Goal: Task Accomplishment & Management: Complete application form

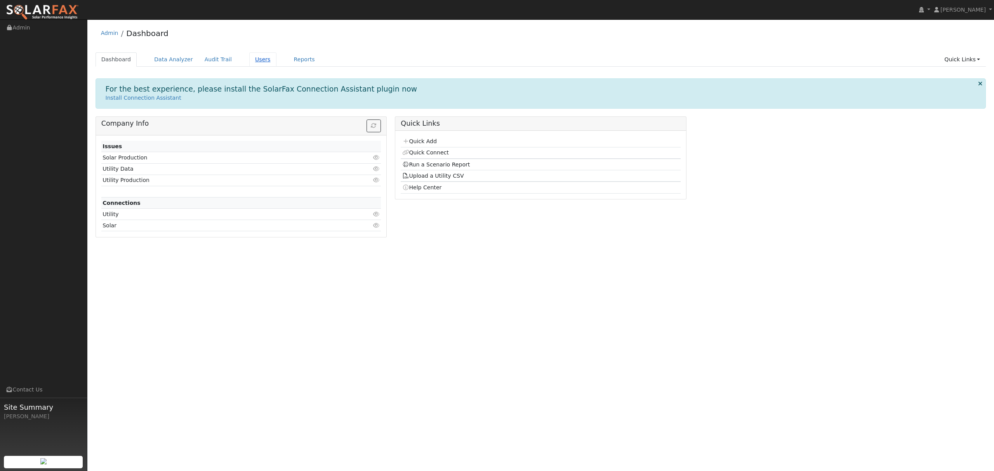
click at [255, 57] on link "Users" at bounding box center [262, 59] width 27 height 14
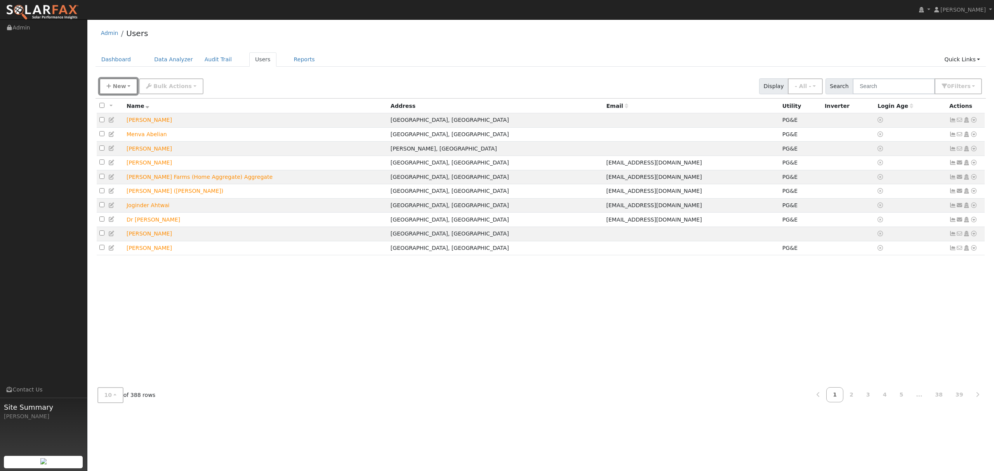
click at [122, 85] on span "New" at bounding box center [119, 86] width 13 height 6
click at [121, 119] on link "Quick Add" at bounding box center [132, 120] width 64 height 11
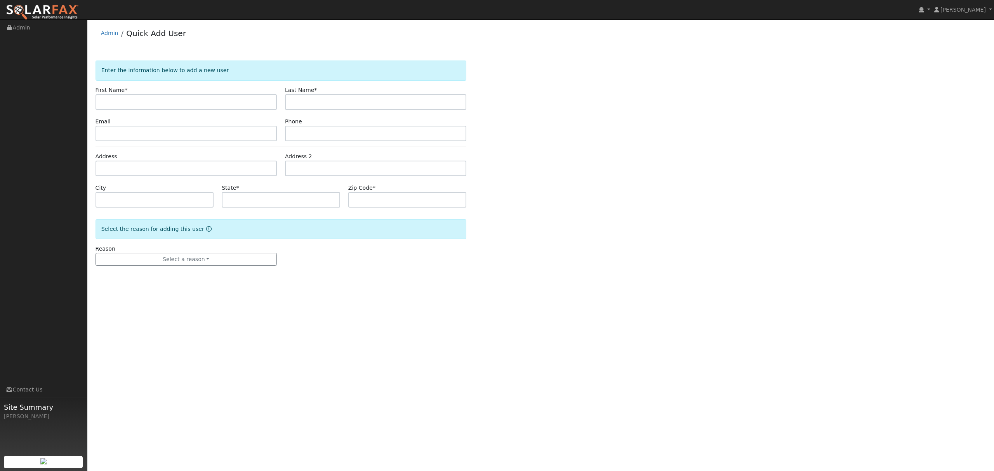
click at [172, 104] on input "text" at bounding box center [186, 102] width 181 height 16
type input "Maheen"
click at [337, 103] on input "text" at bounding box center [375, 102] width 181 height 16
type input "Samad"
click at [195, 171] on input "text" at bounding box center [186, 169] width 181 height 16
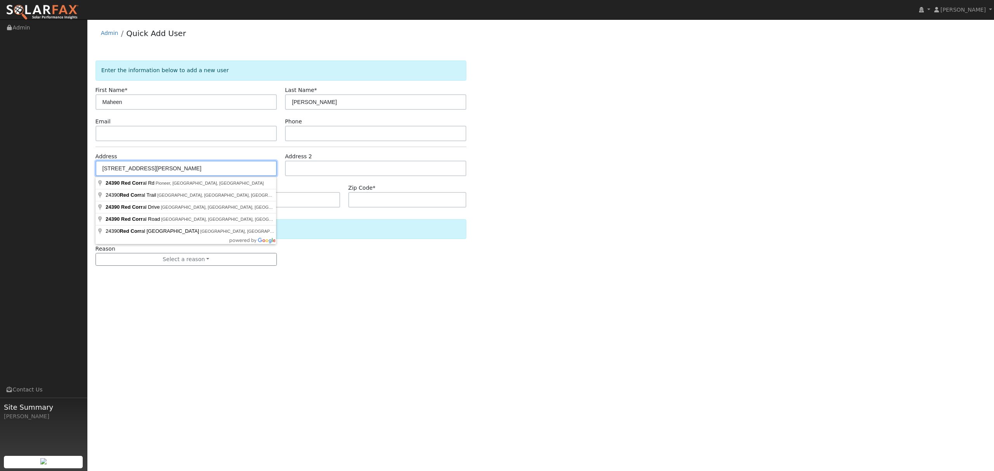
type input "[STREET_ADDRESS]"
type input "Pioneer"
type input "CA"
type input "95666"
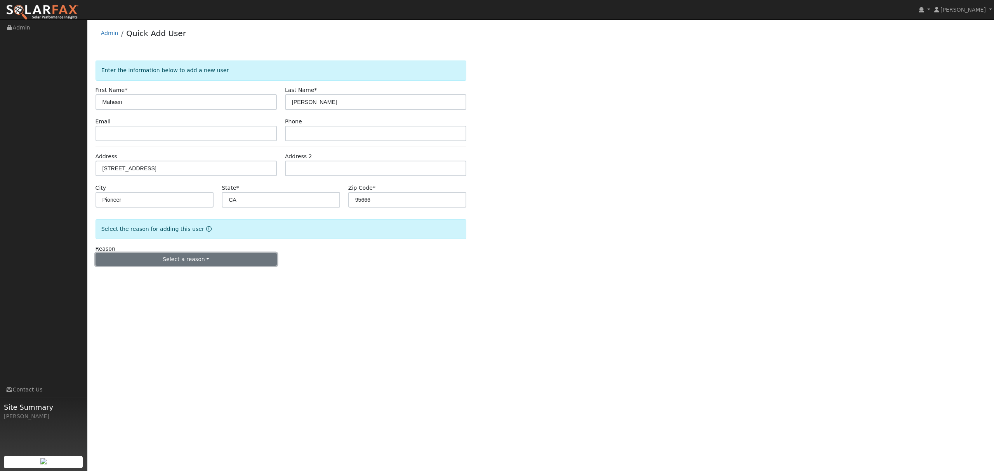
click at [196, 259] on button "Select a reason" at bounding box center [186, 259] width 181 height 13
click at [124, 276] on link "New lead" at bounding box center [139, 275] width 86 height 11
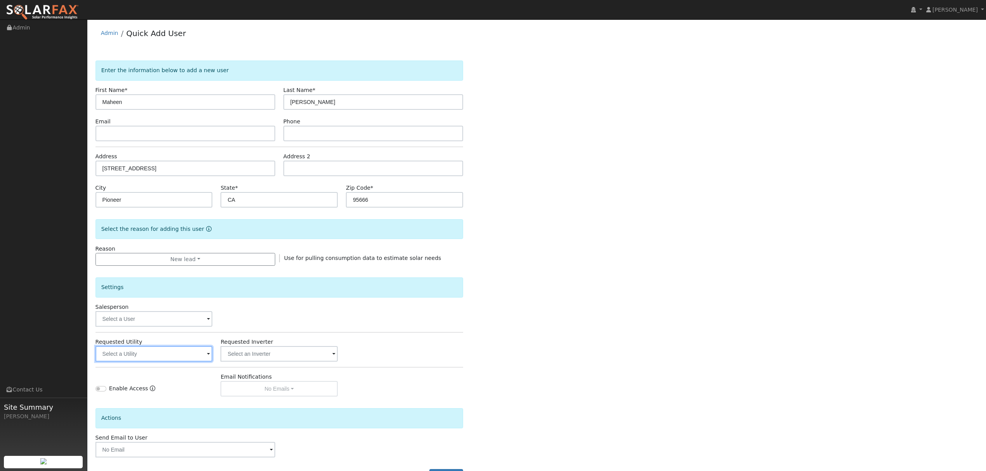
click at [186, 350] on input "text" at bounding box center [154, 354] width 117 height 16
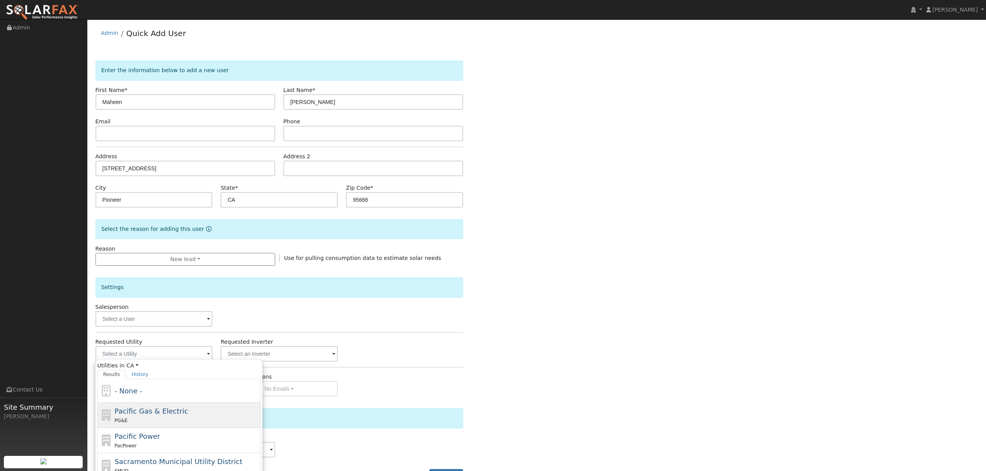
click at [148, 419] on div "PG&E" at bounding box center [187, 421] width 144 height 8
type input "Pacific Gas & Electric"
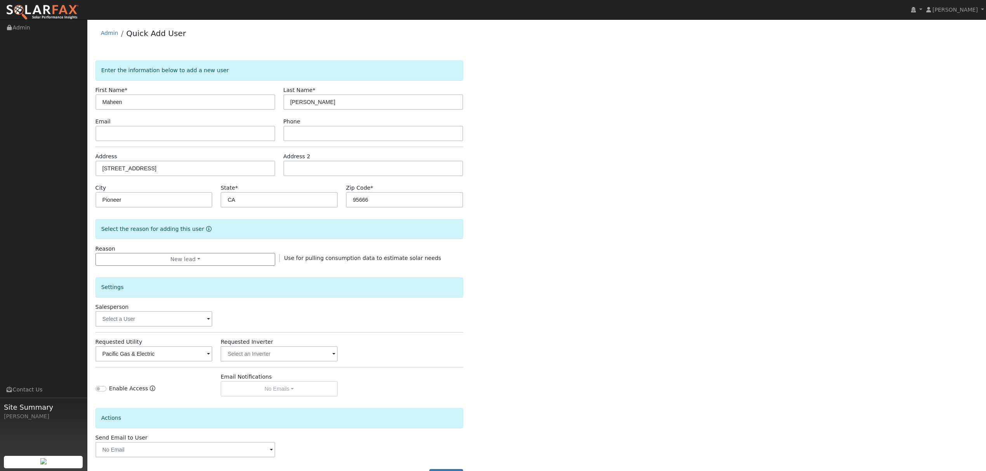
scroll to position [31, 0]
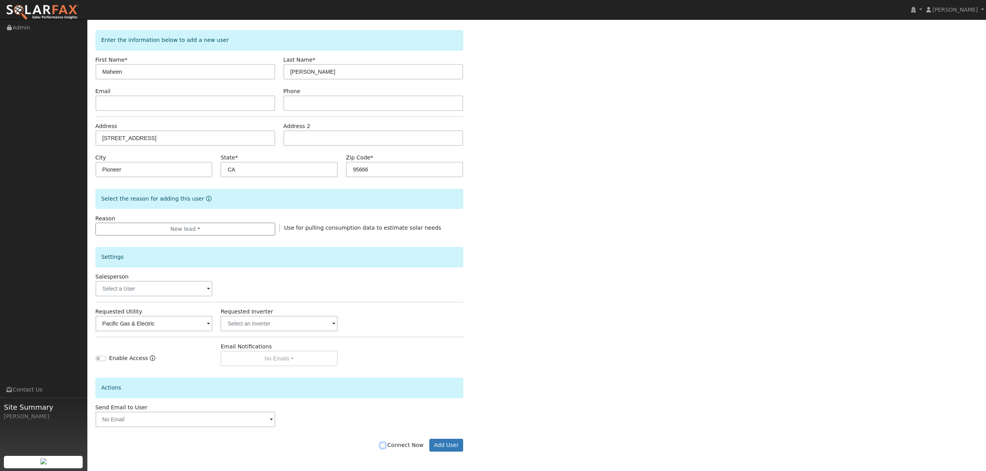
click at [385, 445] on input "Connect Now" at bounding box center [382, 445] width 5 height 5
checkbox input "true"
click at [457, 441] on button "Add User" at bounding box center [446, 445] width 34 height 13
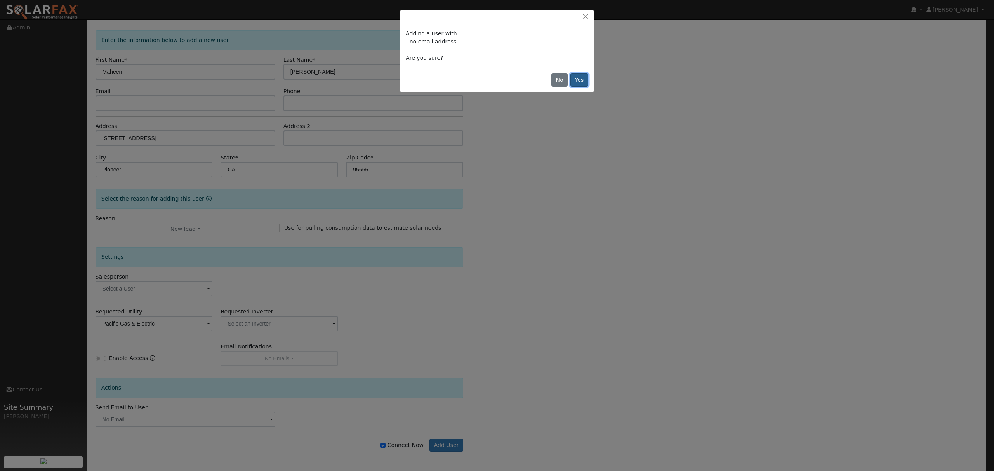
click at [580, 84] on button "Yes" at bounding box center [579, 79] width 18 height 13
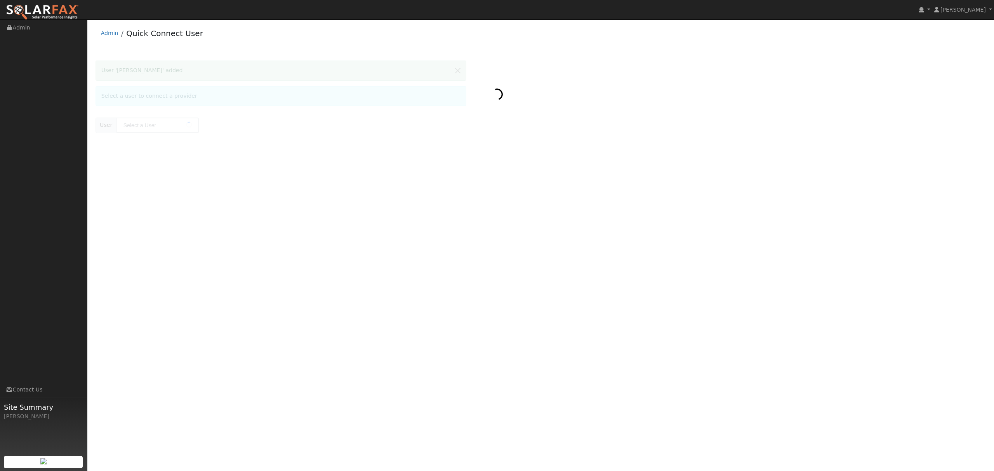
type input "Maheen Samad"
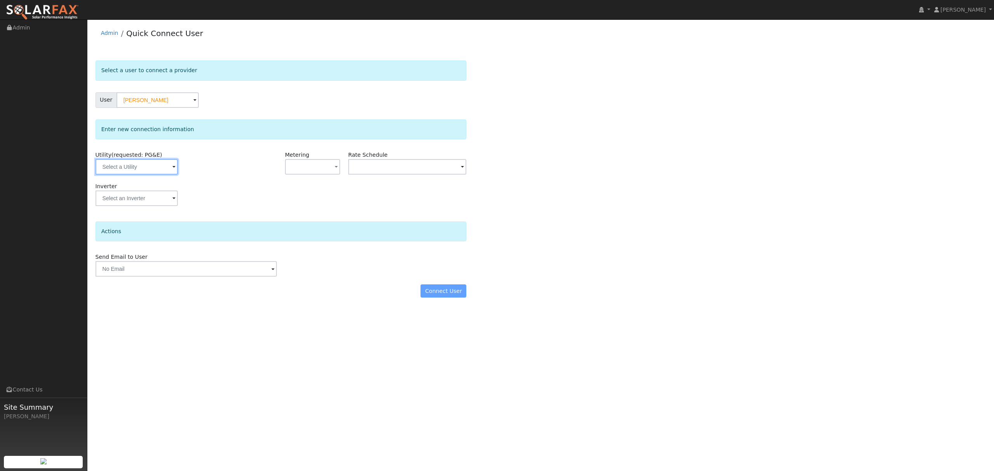
click at [151, 167] on input "text" at bounding box center [137, 167] width 82 height 16
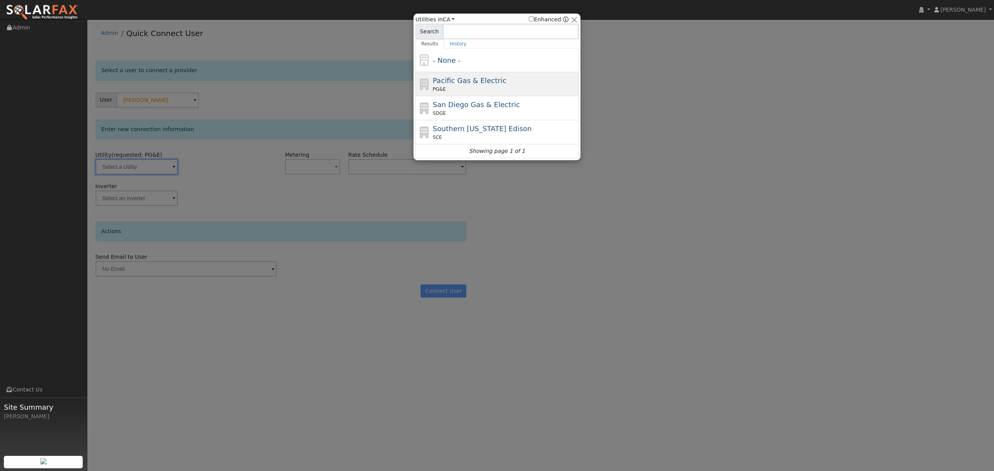
click at [480, 83] on span "Pacific Gas & Electric" at bounding box center [469, 80] width 73 height 8
type input "PG&E"
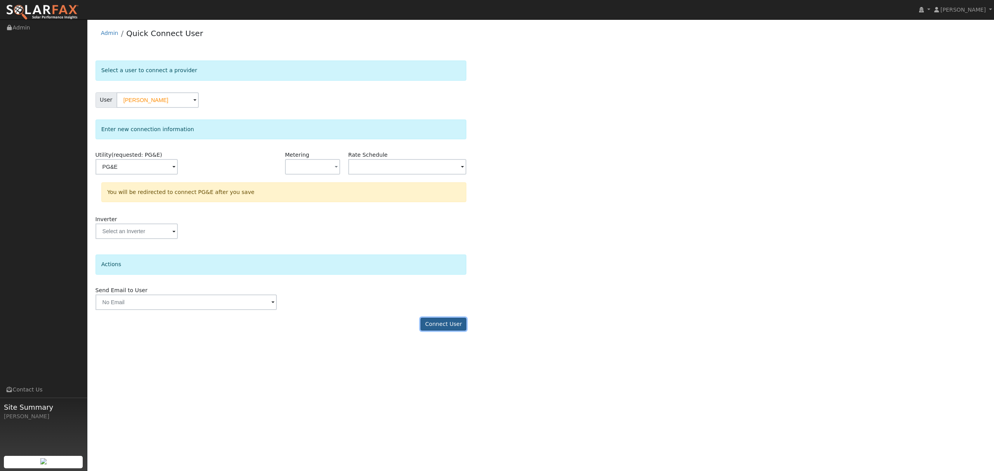
click at [444, 325] on button "Connect User" at bounding box center [443, 324] width 46 height 13
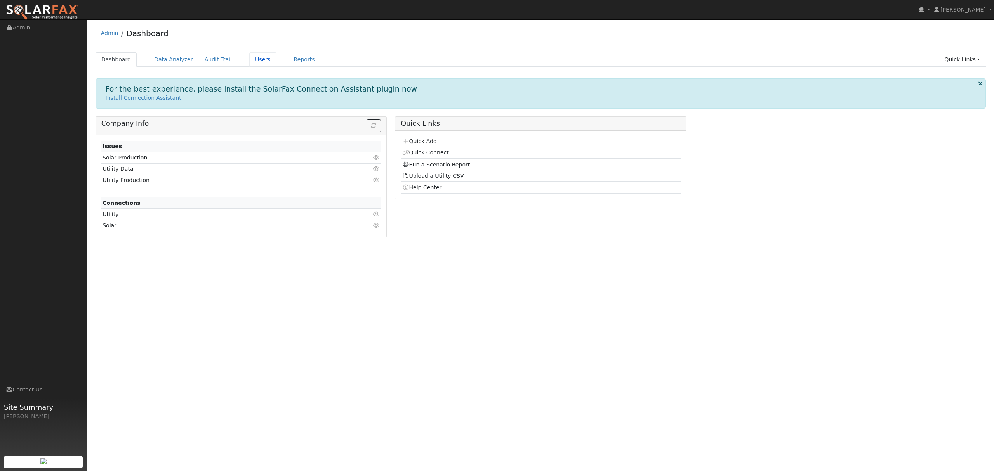
click at [249, 60] on link "Users" at bounding box center [262, 59] width 27 height 14
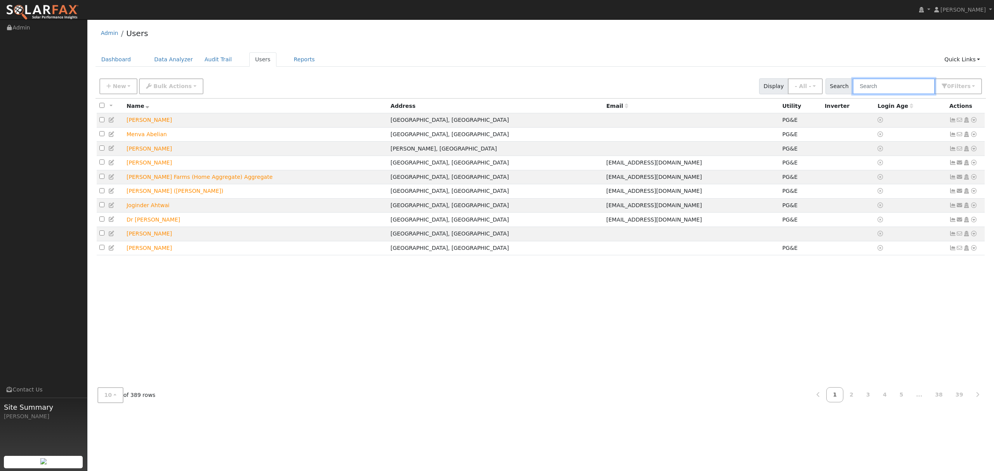
click at [894, 83] on input "text" at bounding box center [894, 86] width 82 height 16
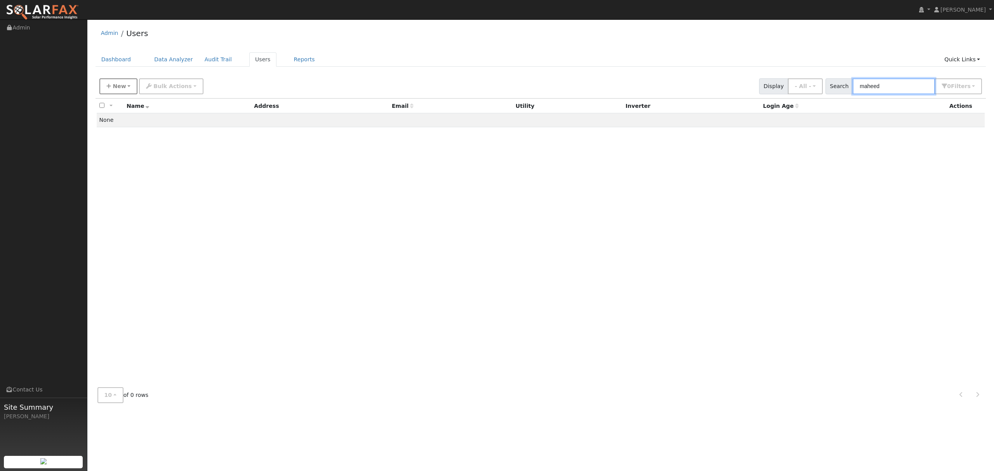
type input "maheed"
click at [110, 81] on button "New" at bounding box center [118, 86] width 38 height 16
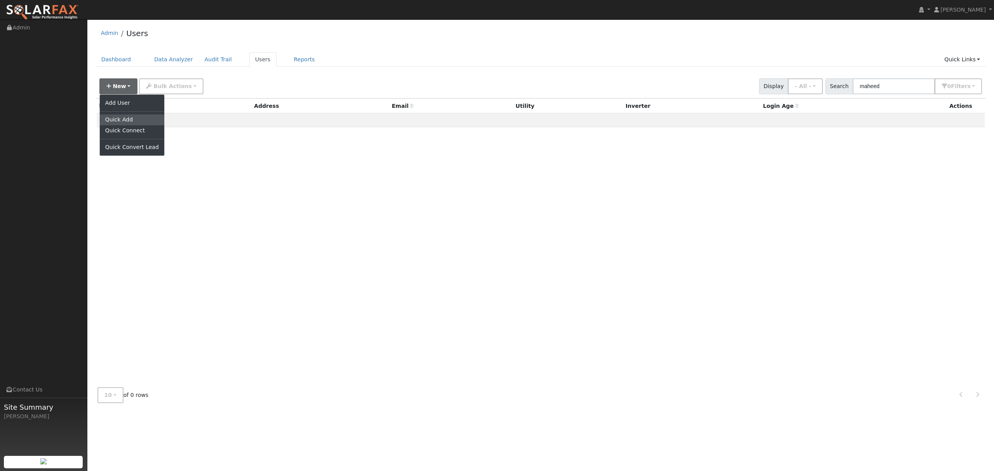
click at [126, 118] on link "Quick Add" at bounding box center [132, 120] width 64 height 11
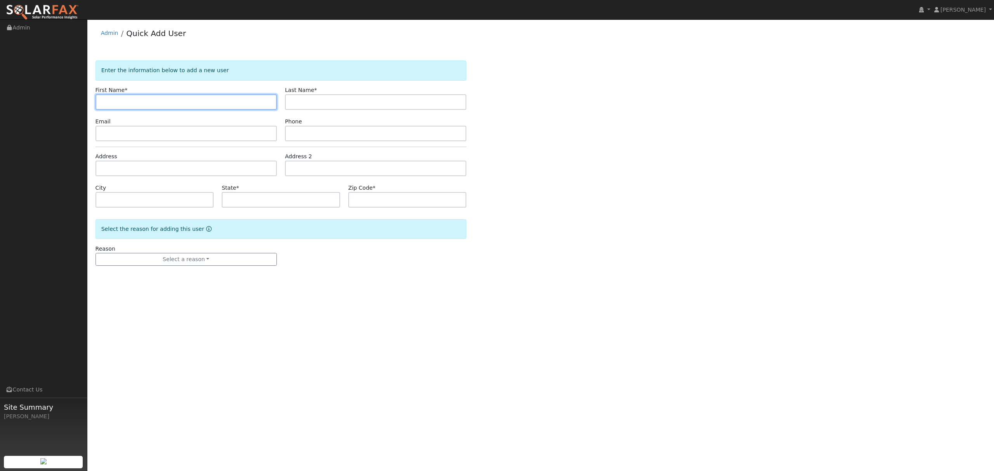
click at [147, 106] on input "text" at bounding box center [186, 102] width 181 height 16
type input "maheen"
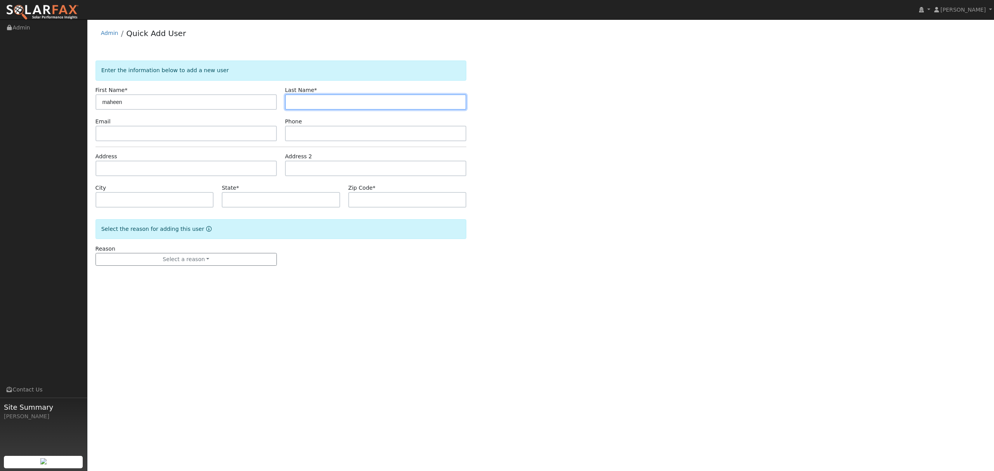
click at [332, 98] on input "text" at bounding box center [375, 102] width 181 height 16
type input "samad"
click at [159, 138] on input "text" at bounding box center [186, 134] width 181 height 16
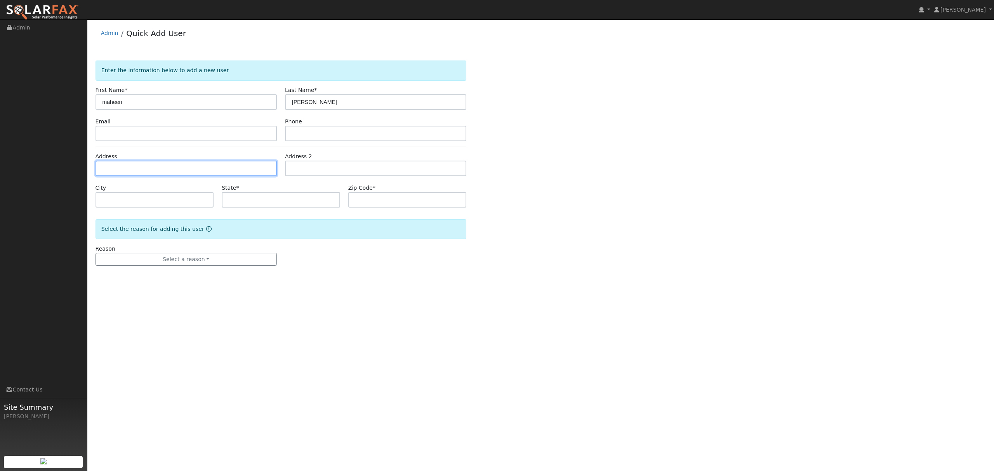
click at [141, 162] on input "text" at bounding box center [186, 169] width 181 height 16
type input "24390 Red Corral Road"
type input "Pioneer"
type input "CA"
type input "95666"
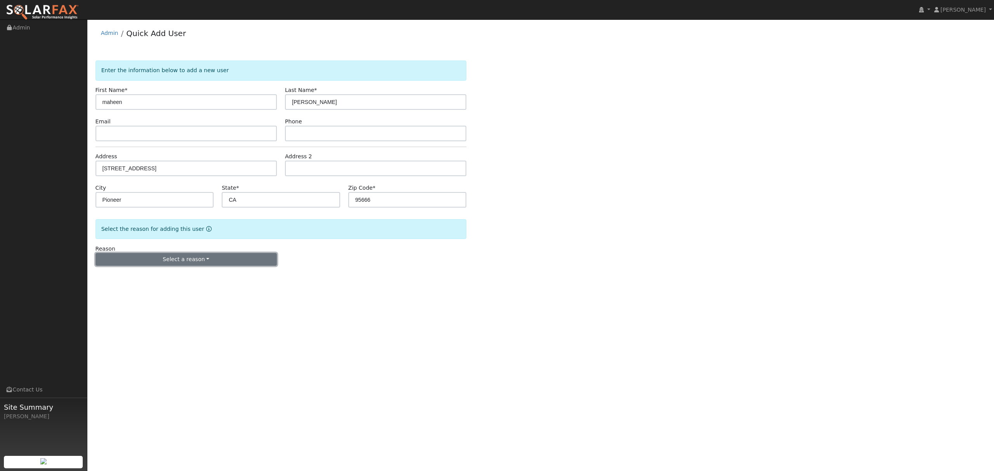
click at [202, 262] on button "Select a reason" at bounding box center [186, 259] width 181 height 13
click at [135, 277] on link "New lead" at bounding box center [139, 275] width 86 height 11
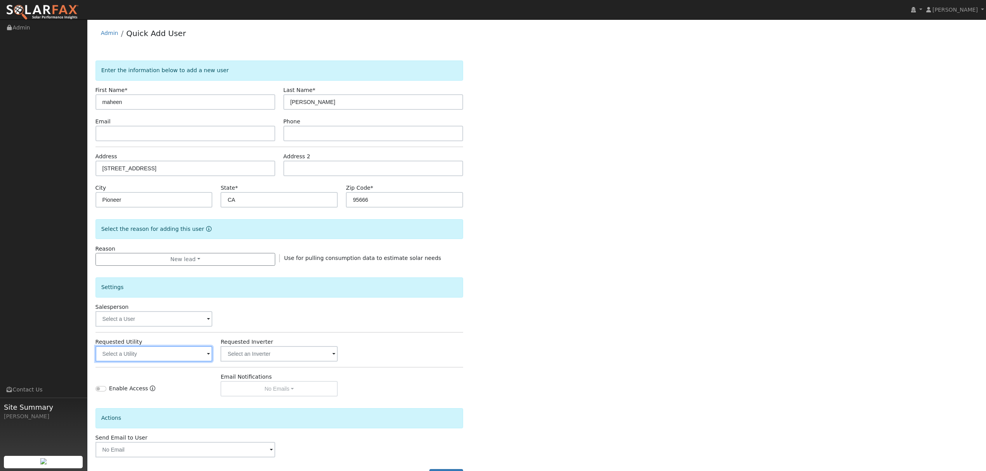
click at [168, 358] on input "text" at bounding box center [154, 354] width 117 height 16
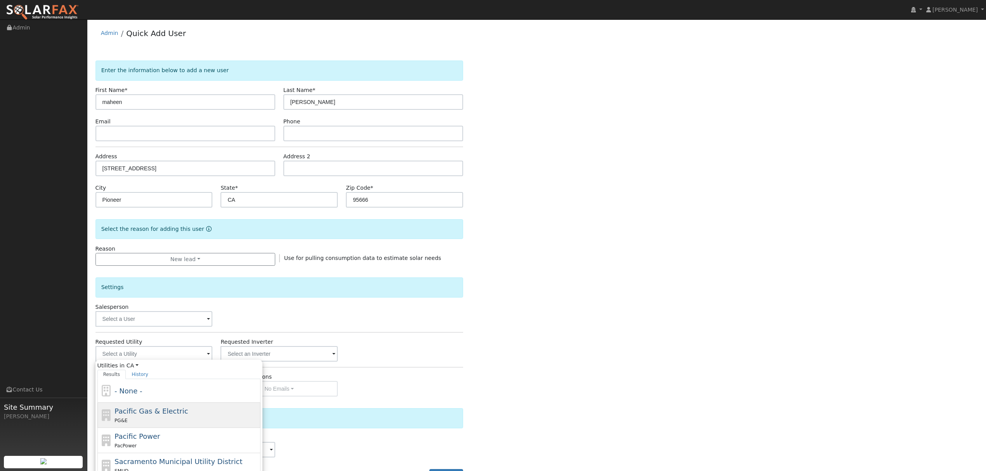
click at [130, 419] on div "PG&E" at bounding box center [187, 421] width 144 height 8
type input "Pacific Gas & Electric"
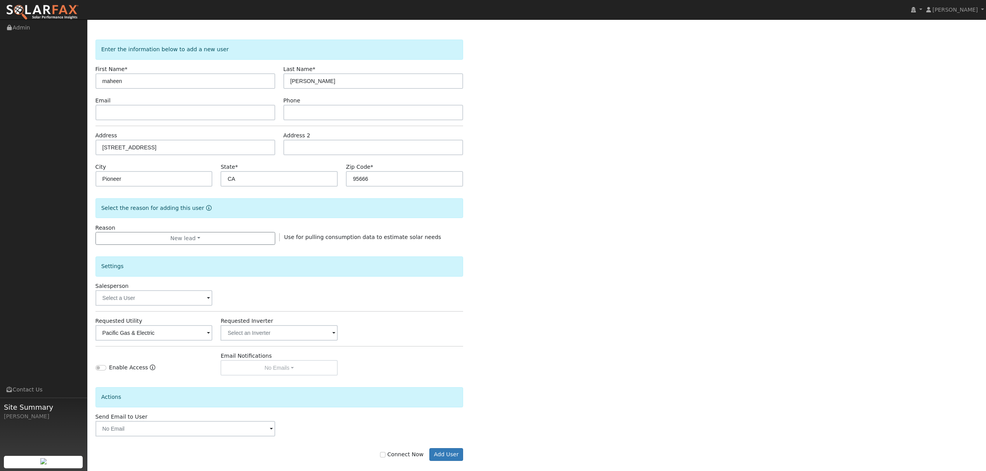
scroll to position [31, 0]
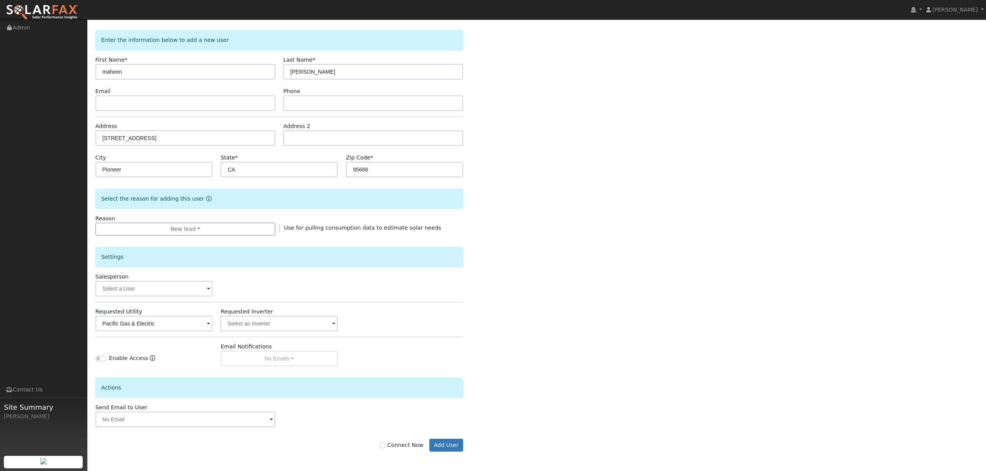
click at [388, 449] on label "Connect Now" at bounding box center [401, 445] width 43 height 8
click at [385, 448] on input "Connect Now" at bounding box center [382, 445] width 5 height 5
checkbox input "true"
click at [445, 450] on button "Add User" at bounding box center [446, 445] width 34 height 13
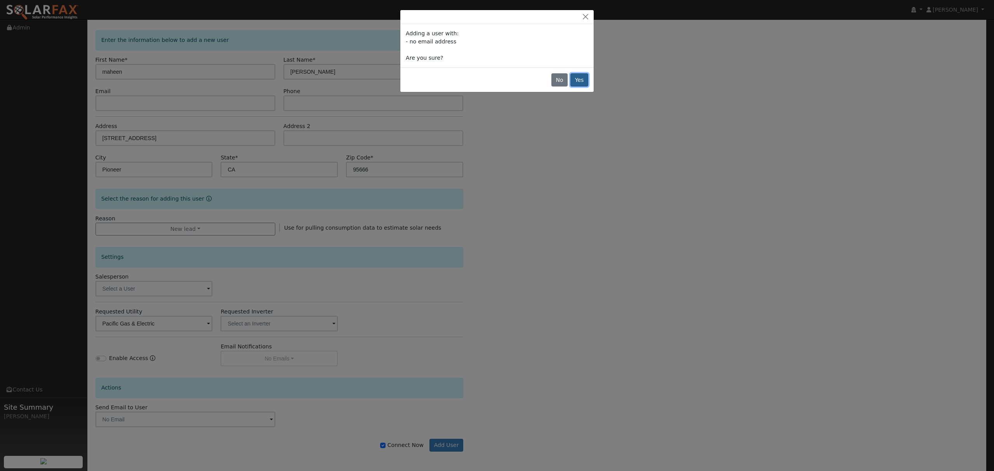
click at [584, 78] on button "Yes" at bounding box center [579, 79] width 18 height 13
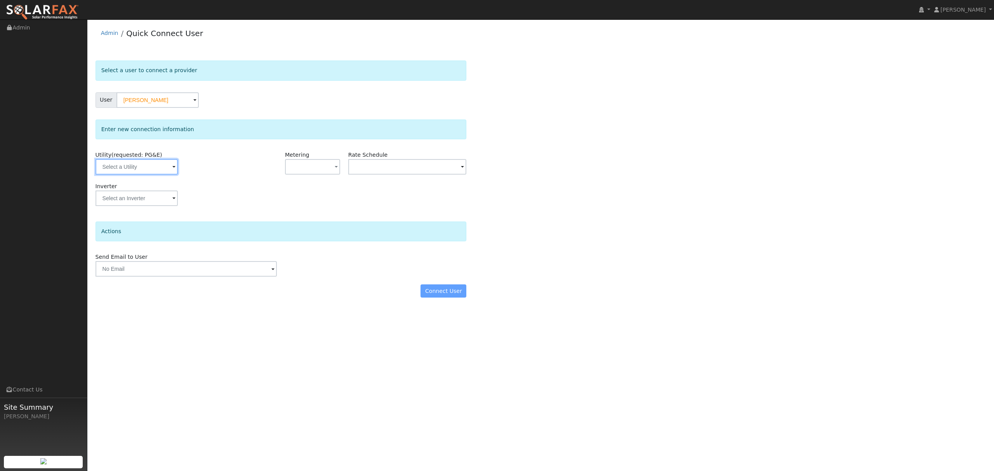
click at [163, 167] on input "text" at bounding box center [137, 167] width 82 height 16
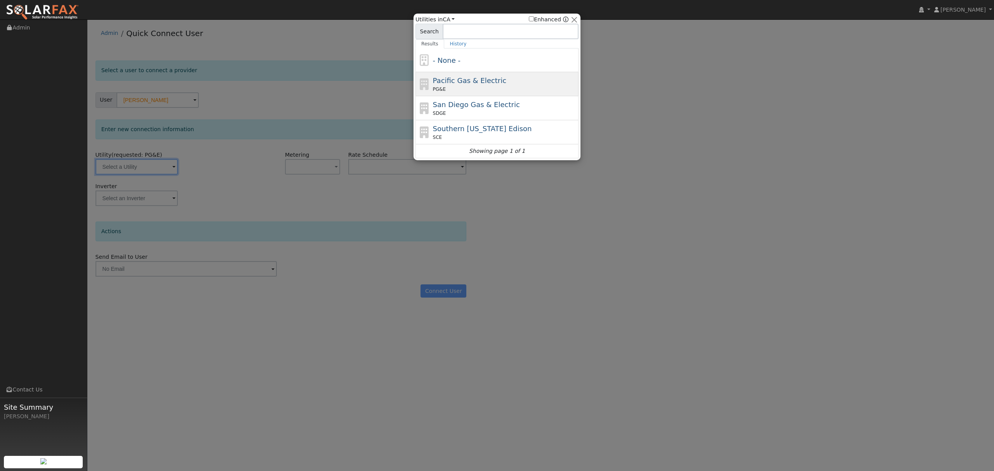
click at [455, 85] on span "Pacific Gas & Electric" at bounding box center [469, 80] width 73 height 8
type input "PG&E"
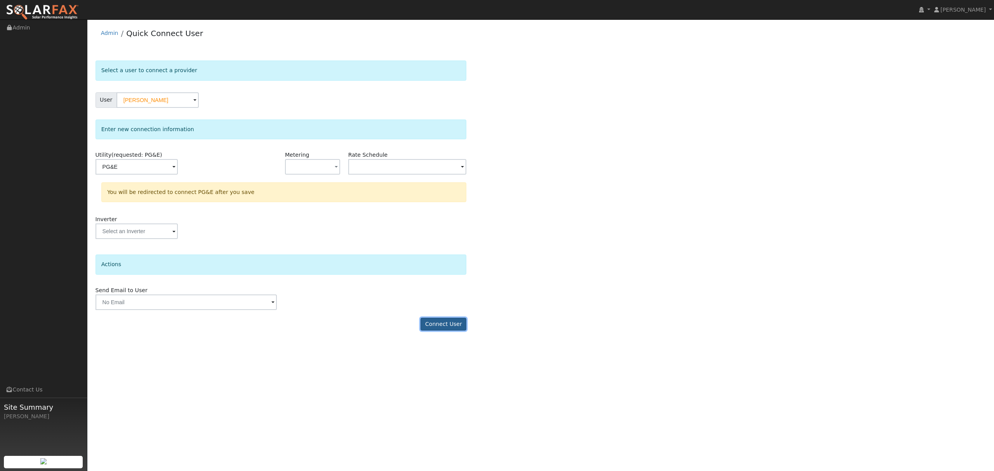
click at [456, 320] on button "Connect User" at bounding box center [443, 324] width 46 height 13
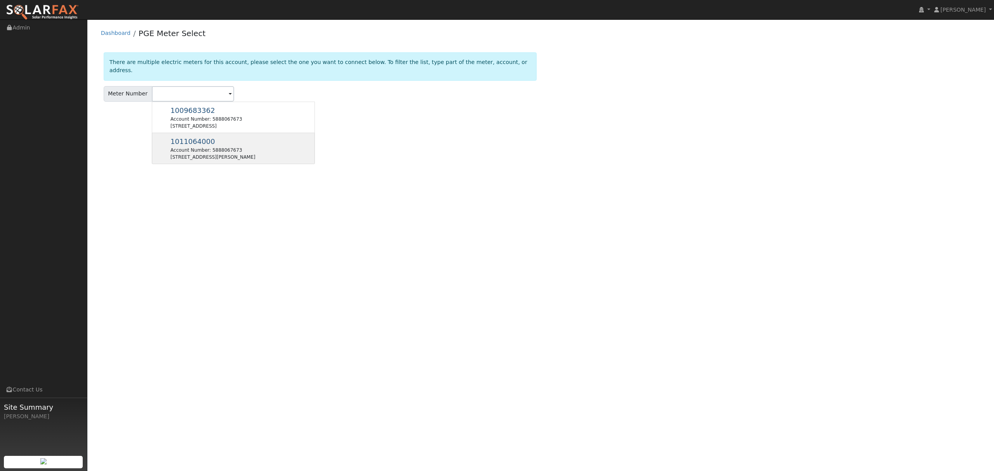
click at [218, 147] on div "Account Number: 5888067673" at bounding box center [212, 150] width 85 height 7
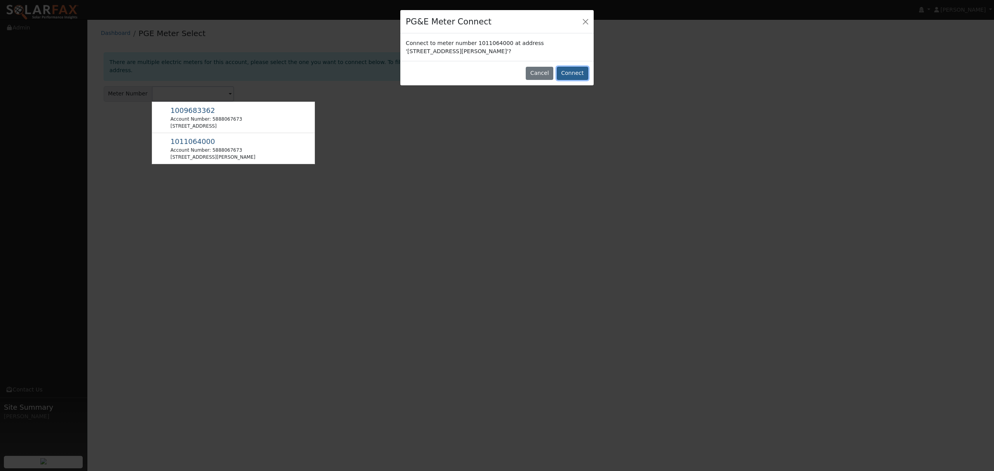
click at [572, 73] on button "Connect" at bounding box center [572, 73] width 31 height 13
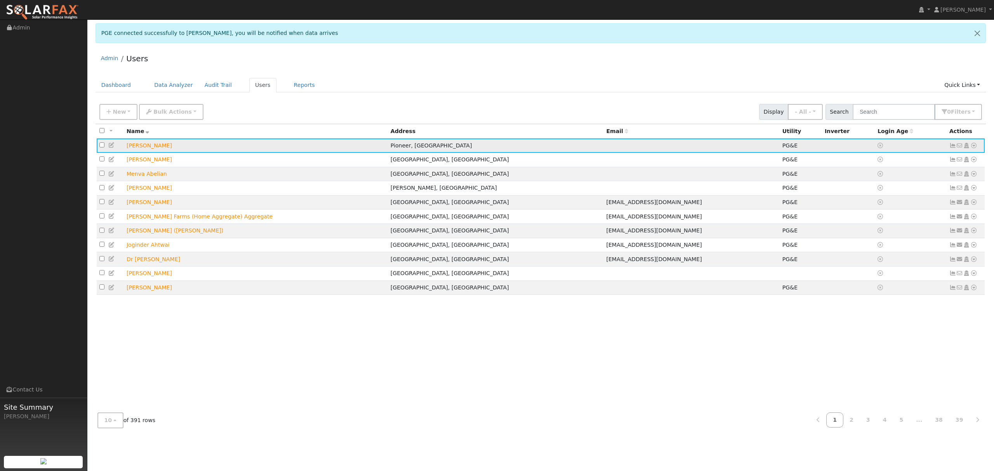
click at [976, 144] on icon at bounding box center [973, 145] width 7 height 5
click at [957, 156] on link "Data Analyzer" at bounding box center [948, 159] width 56 height 11
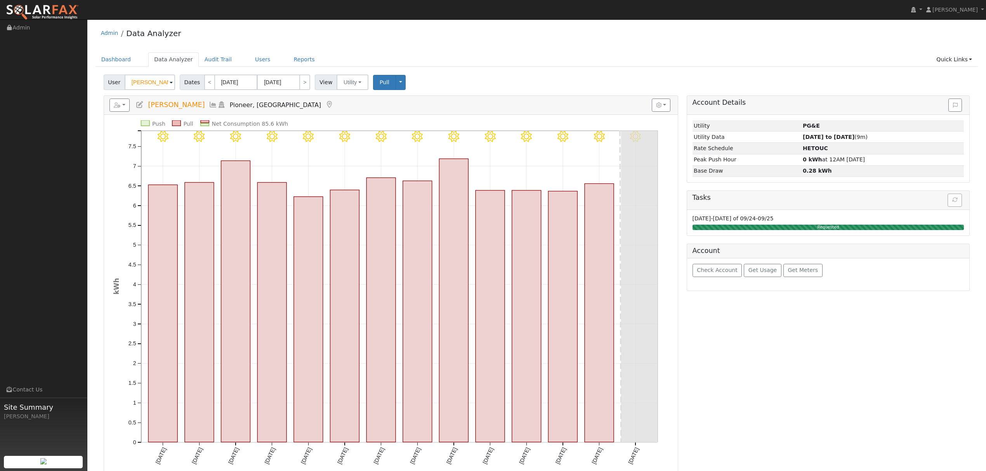
click at [197, 104] on h5 "Reports Scenario Health Check Energy Audit Account Timeline User Audit Trail In…" at bounding box center [390, 105] width 563 height 13
click at [209, 106] on icon at bounding box center [213, 104] width 9 height 7
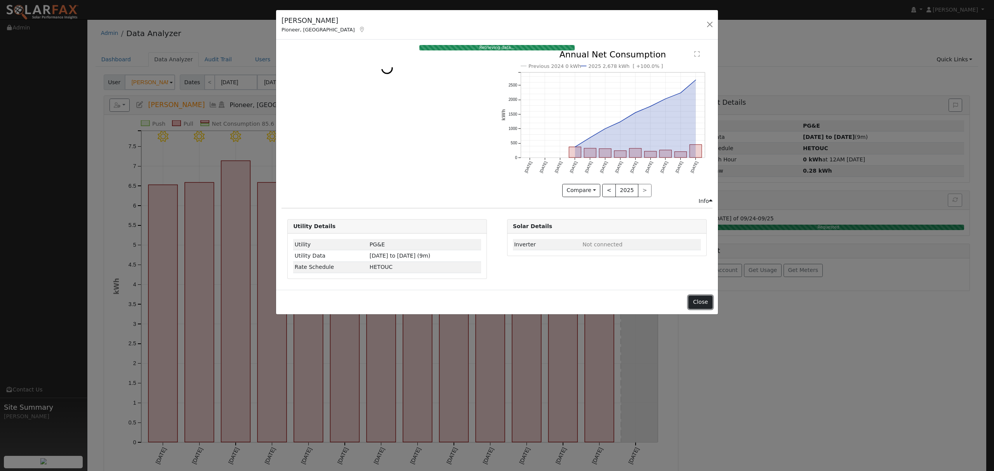
click at [698, 305] on button "Close" at bounding box center [700, 302] width 24 height 13
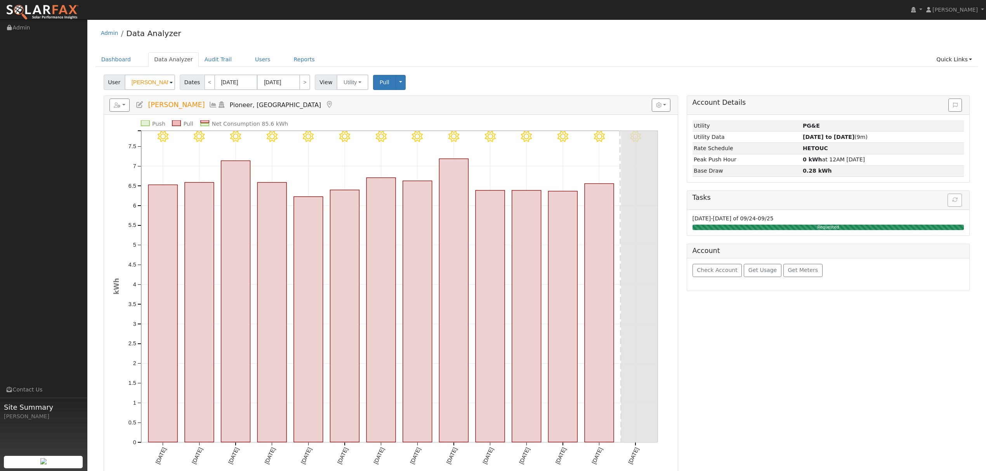
click at [209, 106] on icon at bounding box center [213, 104] width 9 height 7
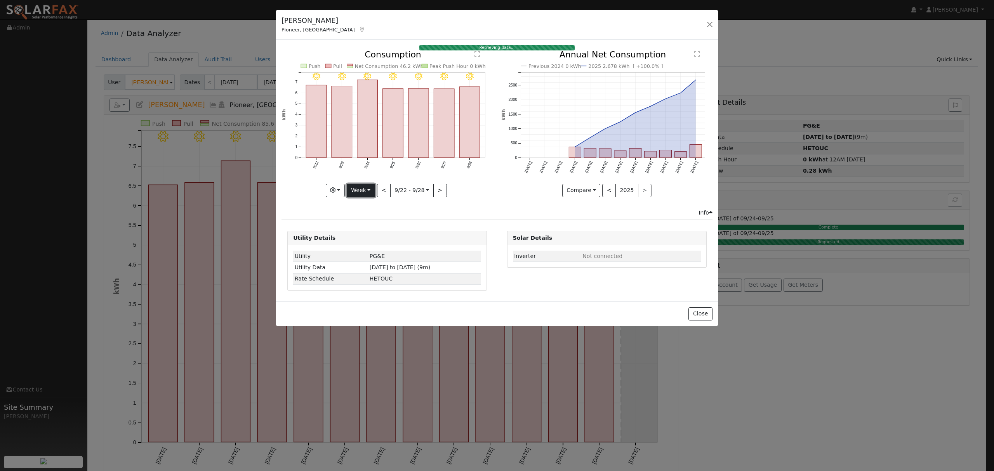
click at [368, 193] on button "Week" at bounding box center [361, 190] width 28 height 13
click at [368, 241] on link "Year" at bounding box center [374, 239] width 54 height 11
type input "2024-09-01"
